Goal: Find specific page/section: Find specific page/section

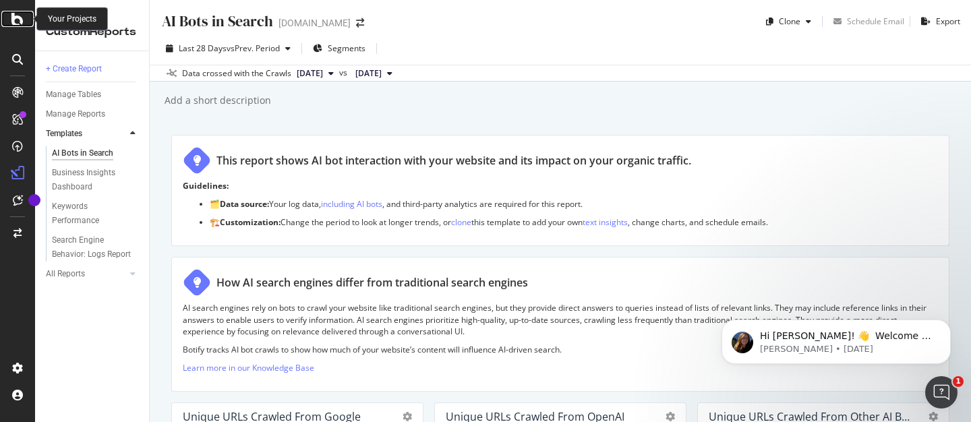
click at [18, 18] on icon at bounding box center [17, 19] width 12 height 16
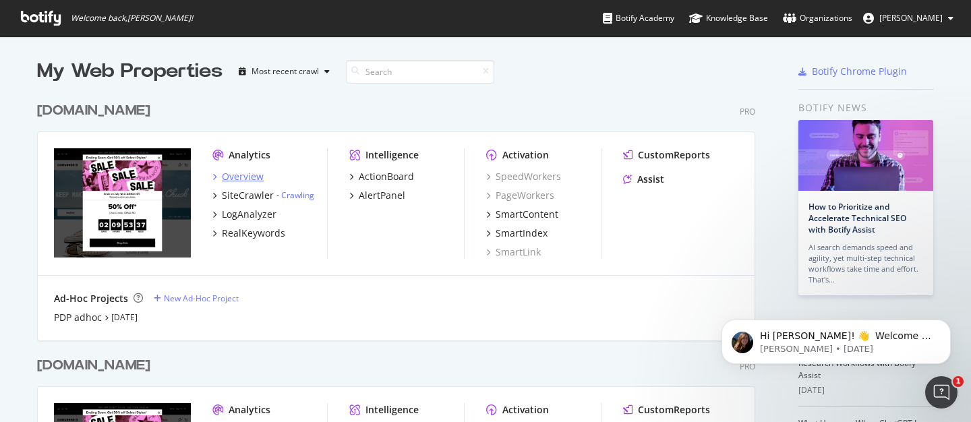
scroll to position [35, 0]
